Goal: Information Seeking & Learning: Learn about a topic

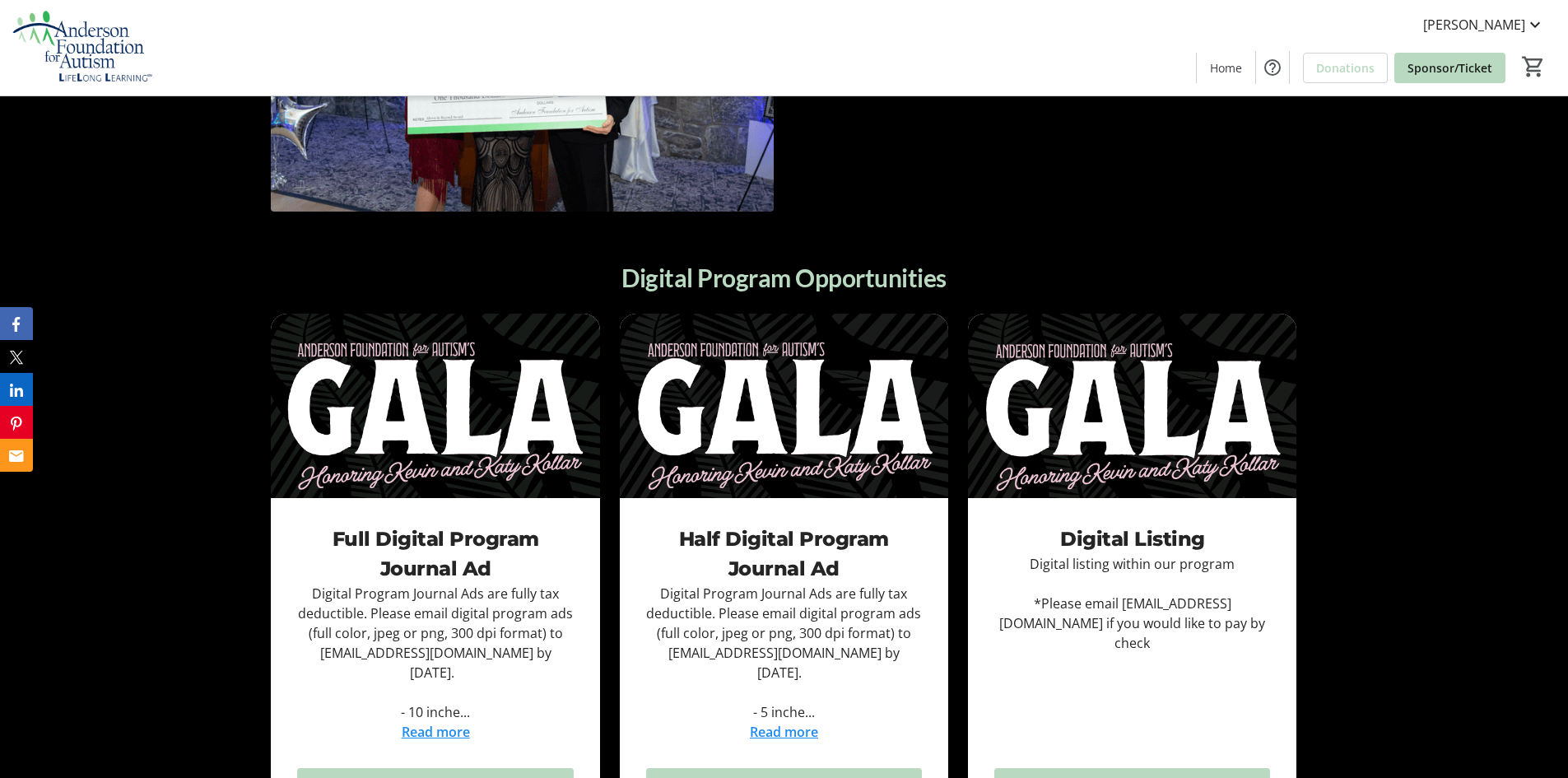
click at [1347, 502] on div "Digital Program Opportunities Full Digital Program Journal Ad Digital Program J…" at bounding box center [784, 559] width 1568 height 656
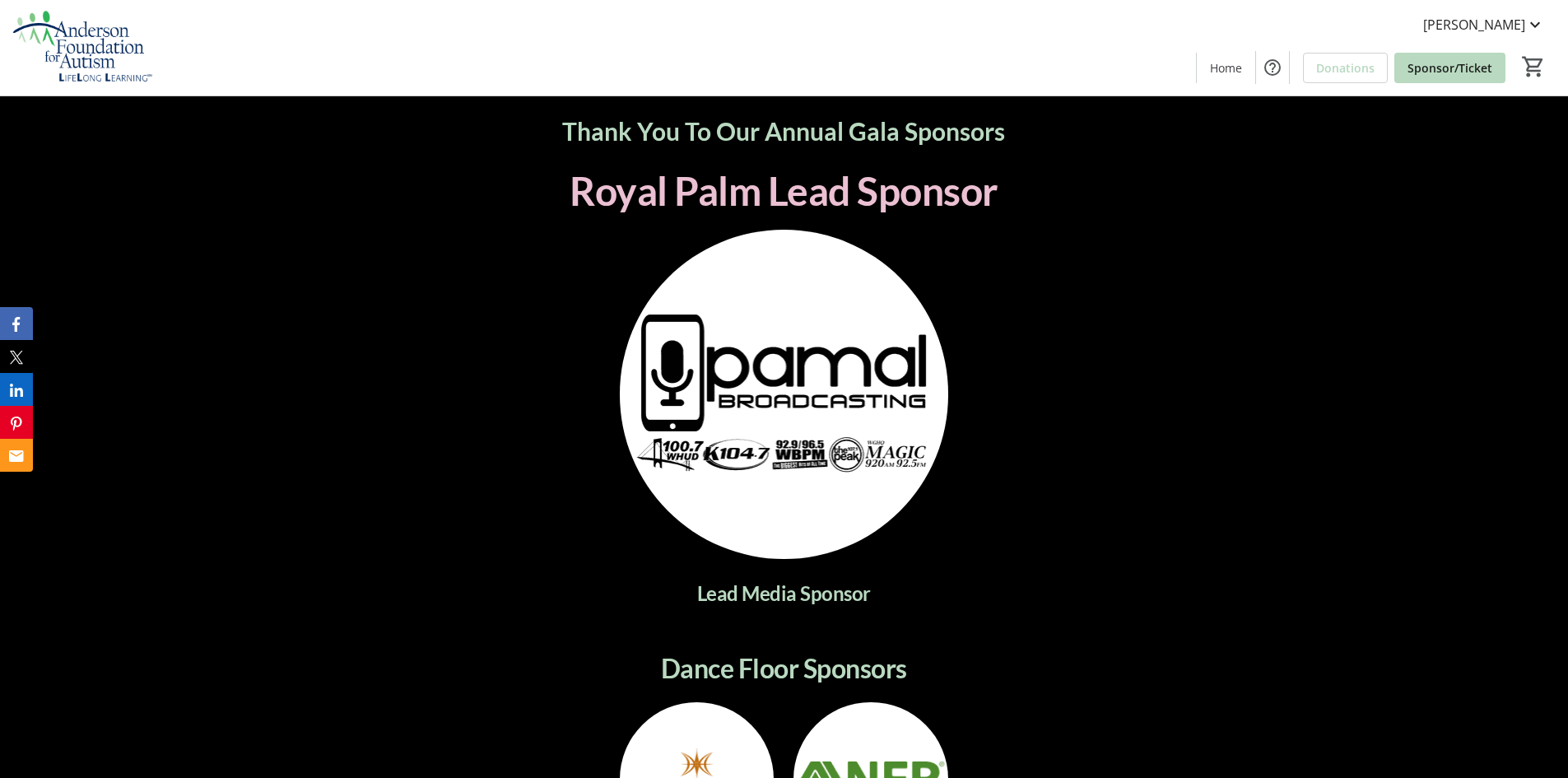
scroll to position [2552, 0]
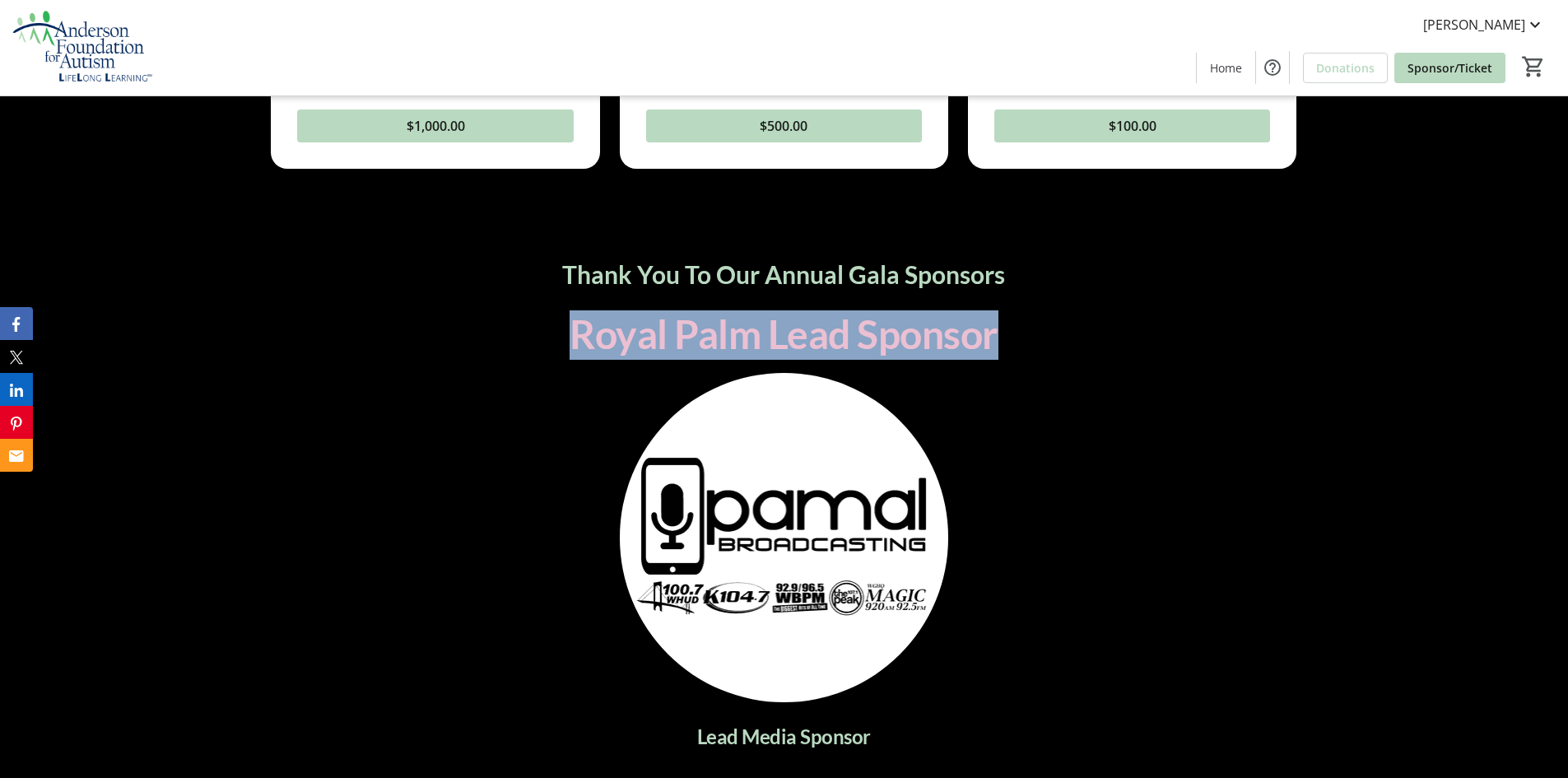
drag, startPoint x: 1066, startPoint y: 301, endPoint x: 559, endPoint y: 271, distance: 507.9
click at [559, 311] on p "Royal Palm Lead Sponsor" at bounding box center [783, 335] width 1025 height 49
copy span "Royal Palm Lead Sponsor"
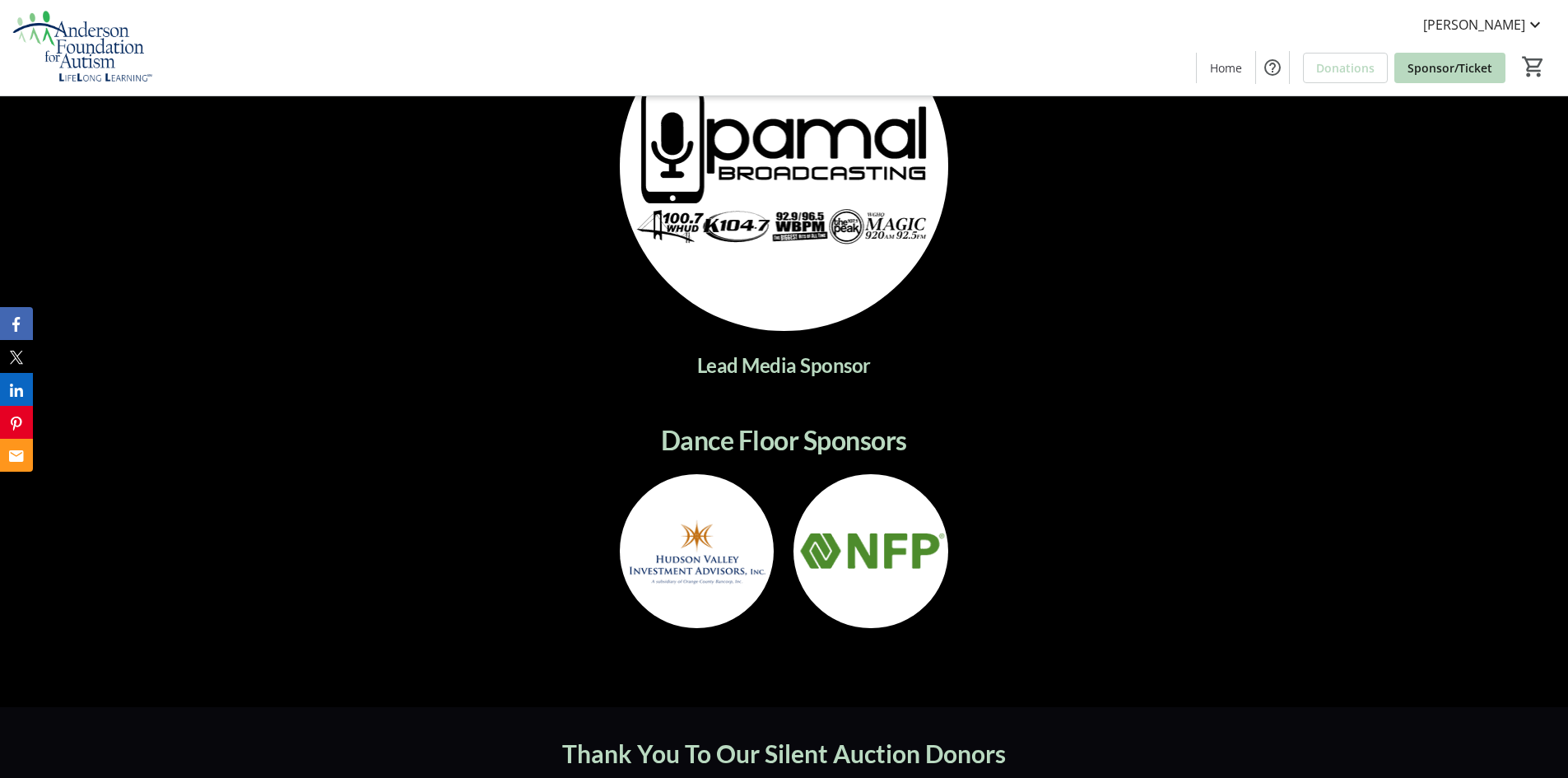
scroll to position [2963, 0]
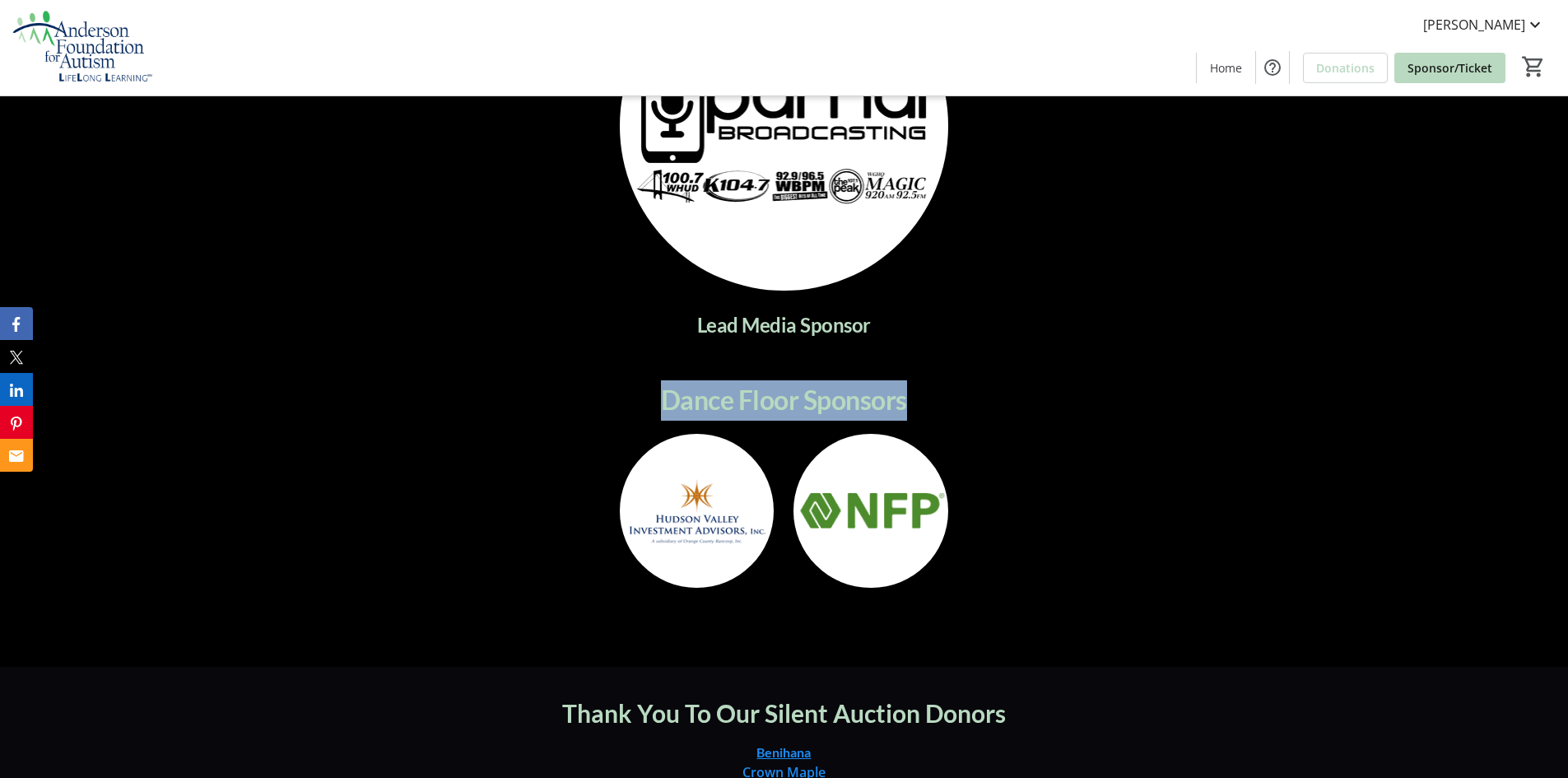
drag, startPoint x: 966, startPoint y: 366, endPoint x: 571, endPoint y: 373, distance: 395.1
click at [571, 380] on p "Dance Floor Sponsors" at bounding box center [783, 400] width 1025 height 40
copy span "Dance Floor Sponsors"
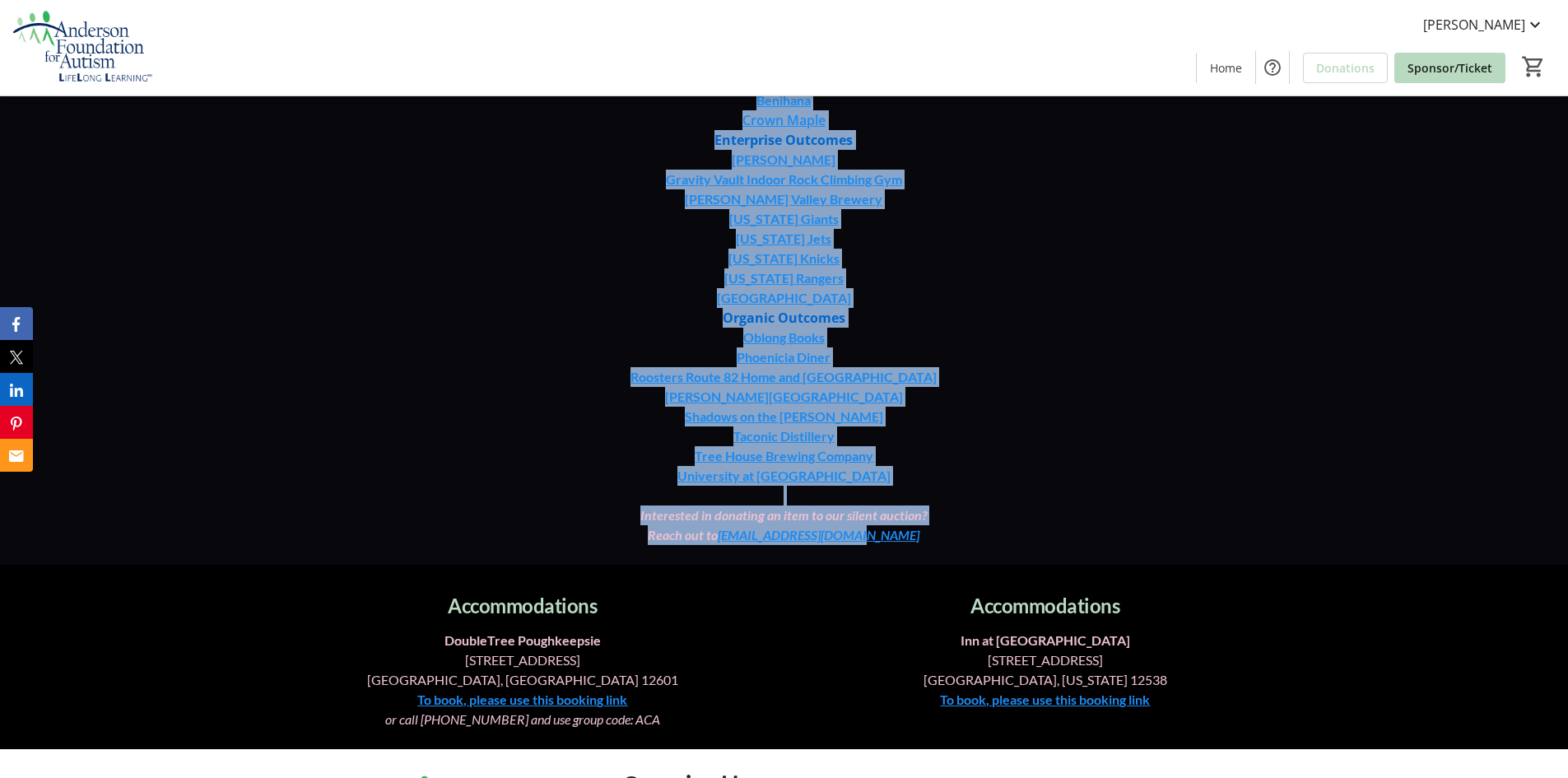
scroll to position [3621, 0]
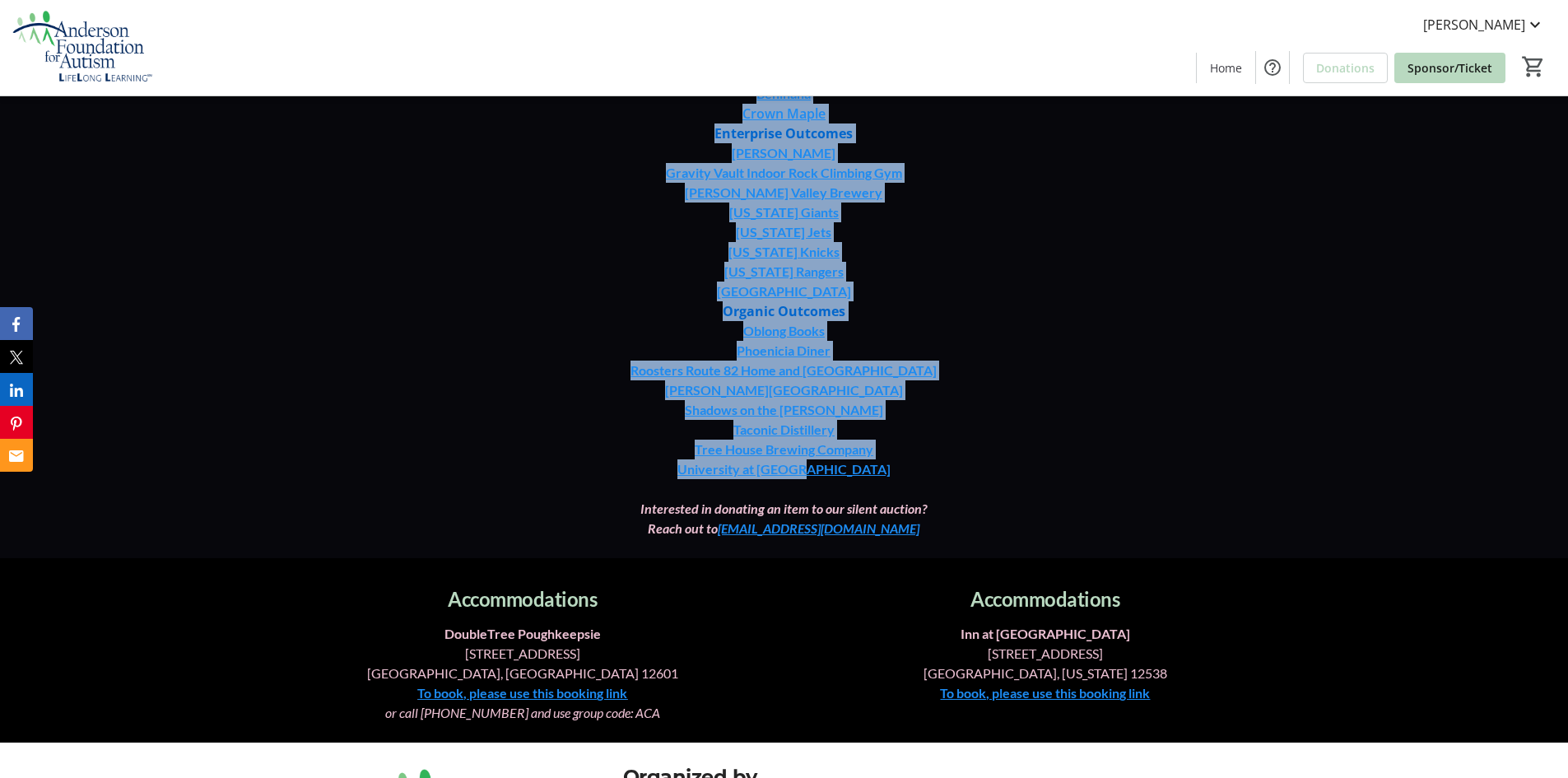
drag, startPoint x: 743, startPoint y: 299, endPoint x: 850, endPoint y: 431, distance: 169.9
click at [850, 431] on div "Benihana Crown Maple Enterprise Outcomes [PERSON_NAME] Gravity Vault Indoor Roc…" at bounding box center [783, 311] width 1025 height 455
copy div "Benihana Crown Maple Enterprise Outcomes [PERSON_NAME] B Gravity Vault Indoor R…"
